Goal: Task Accomplishment & Management: Manage account settings

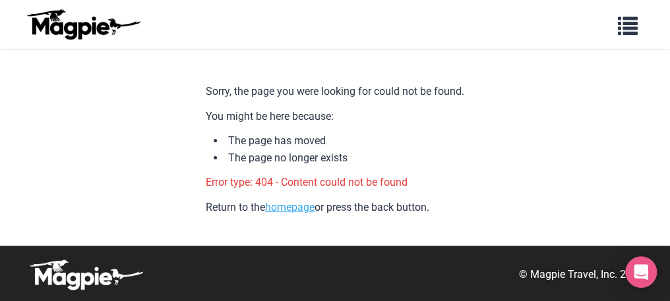
click at [309, 212] on link "homepage" at bounding box center [289, 207] width 49 height 13
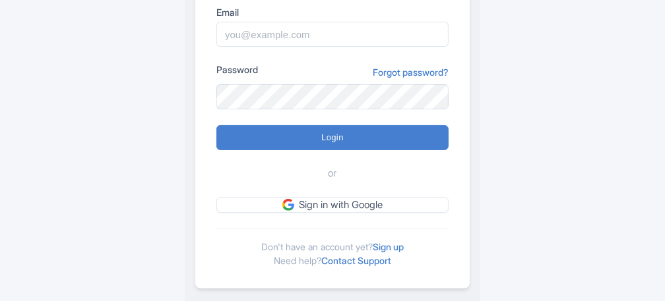
scroll to position [212, 0]
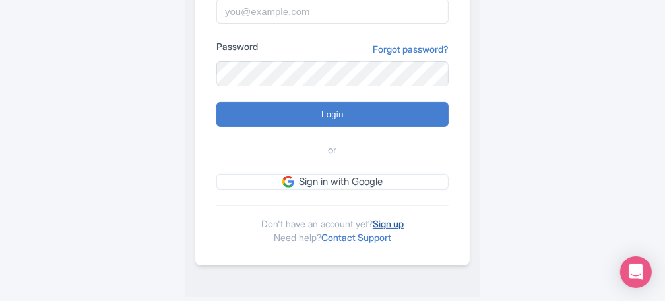
click at [389, 218] on link "Sign up" at bounding box center [388, 223] width 31 height 11
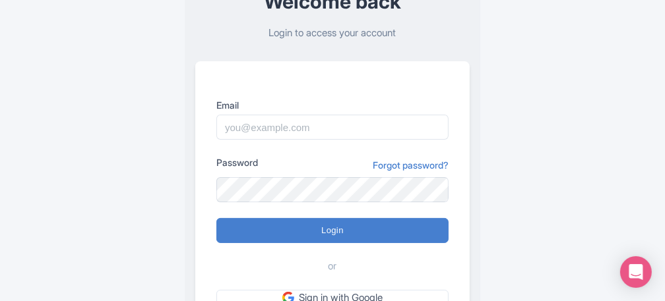
scroll to position [80, 0]
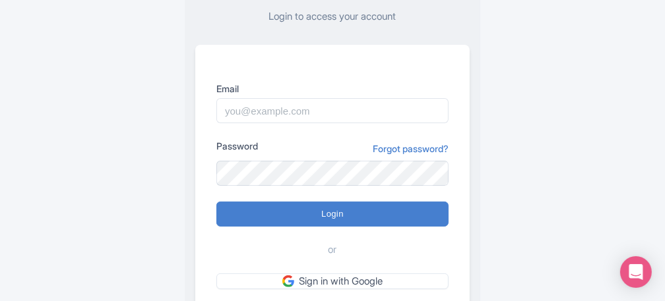
scroll to position [132, 0]
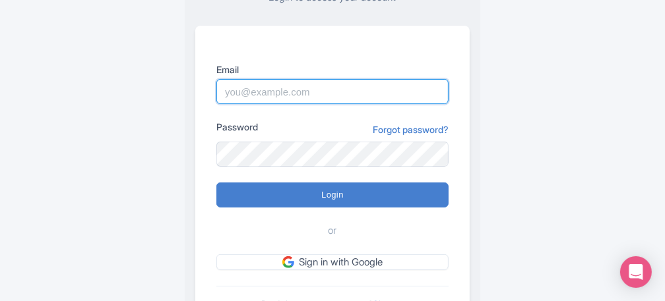
click at [290, 94] on input "Email" at bounding box center [332, 91] width 232 height 25
type input "[EMAIL_ADDRESS][DOMAIN_NAME]"
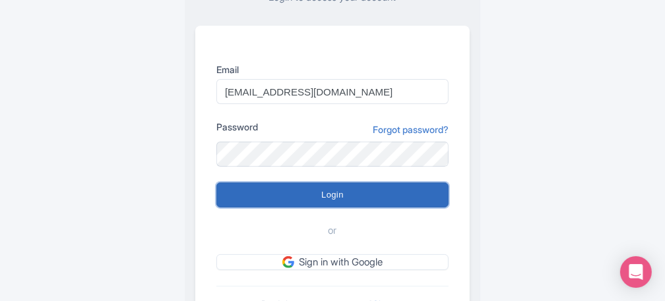
click at [324, 200] on input "Login" at bounding box center [332, 195] width 232 height 25
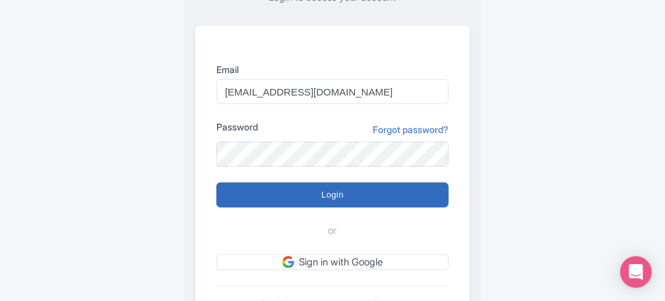
type input "Logging in..."
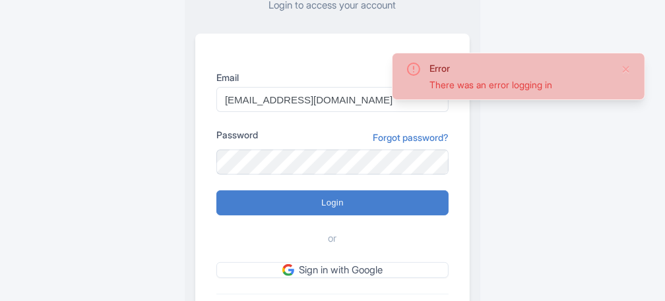
scroll to position [132, 0]
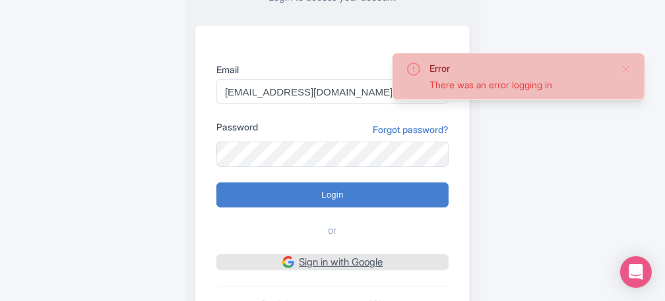
click at [345, 262] on link "Sign in with Google" at bounding box center [332, 263] width 232 height 16
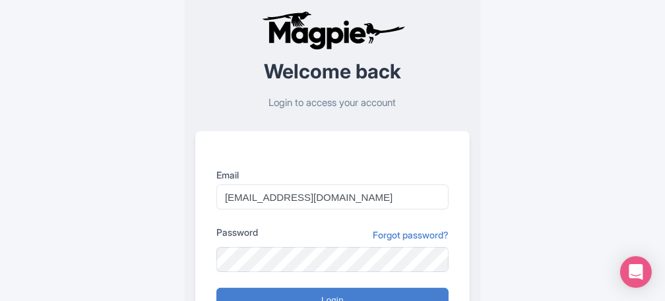
scroll to position [132, 0]
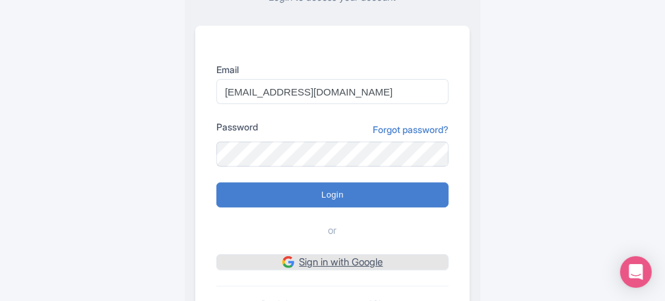
click at [287, 262] on img at bounding box center [288, 262] width 12 height 12
